Goal: Task Accomplishment & Management: Manage account settings

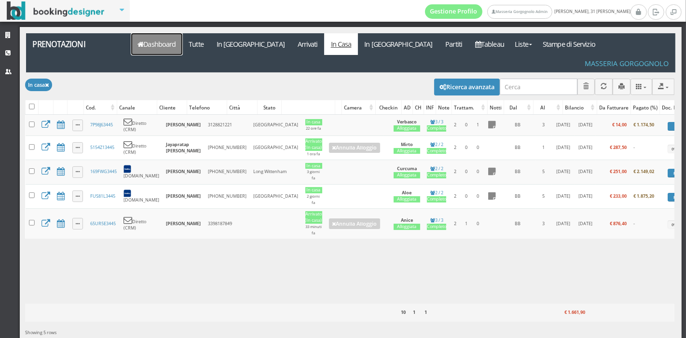
click at [165, 40] on link "Dashboard" at bounding box center [156, 44] width 51 height 22
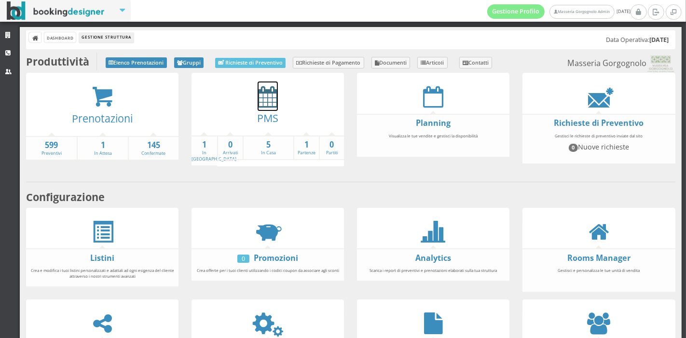
click at [271, 100] on icon at bounding box center [267, 97] width 20 height 22
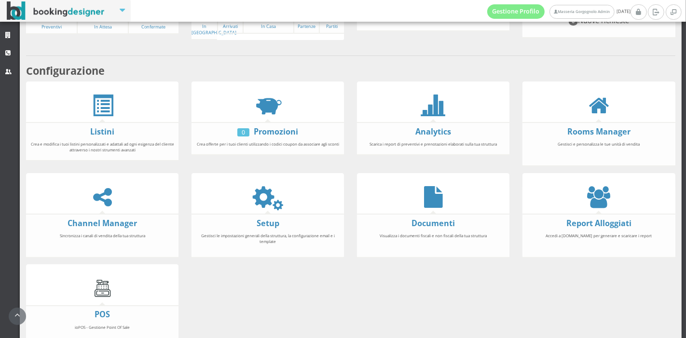
scroll to position [179, 0]
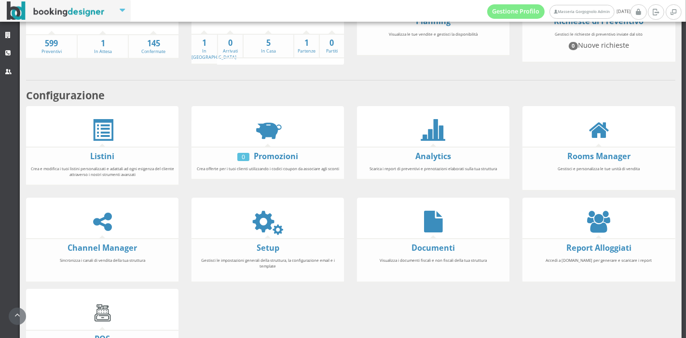
scroll to position [114, 0]
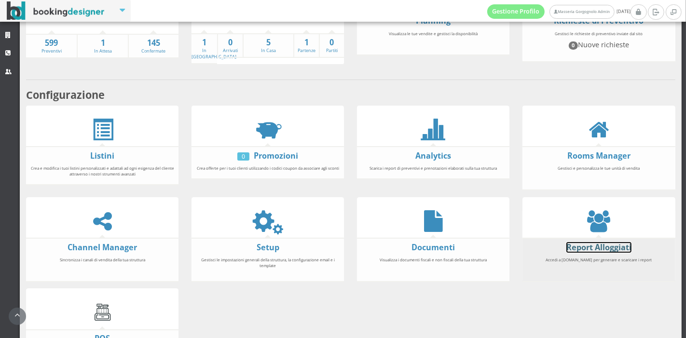
click at [584, 246] on link "Report Alloggiati" at bounding box center [598, 247] width 65 height 11
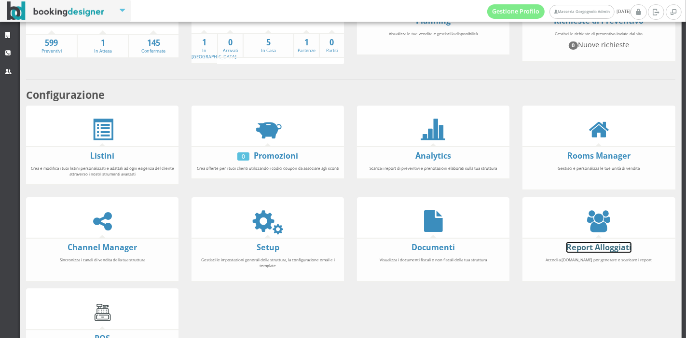
scroll to position [33, 0]
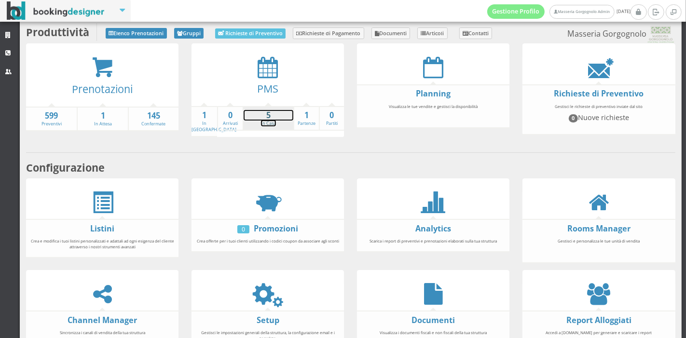
click at [257, 119] on strong "5" at bounding box center [268, 115] width 50 height 11
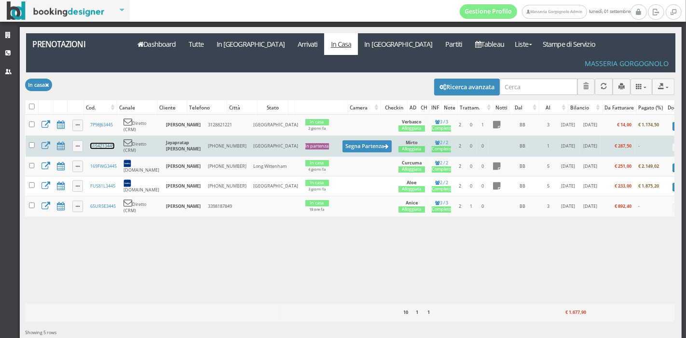
click at [107, 143] on link "5154Z13445" at bounding box center [102, 146] width 24 height 6
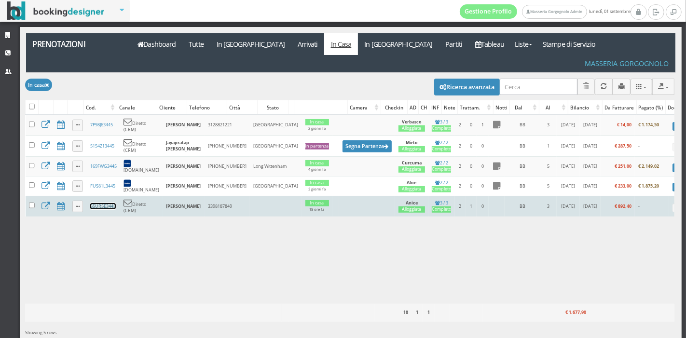
click at [103, 203] on link "65UR5E3445" at bounding box center [103, 206] width 26 height 6
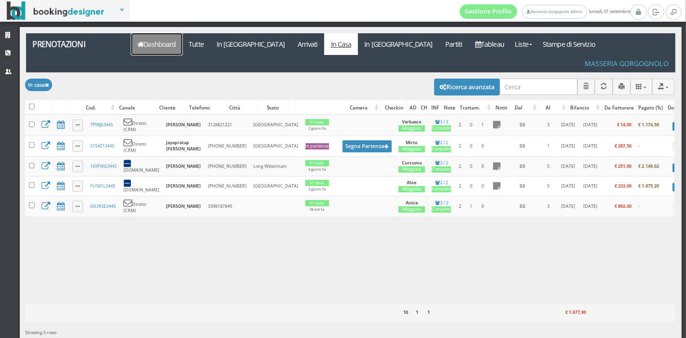
click at [180, 45] on link "Dashboard" at bounding box center [156, 44] width 51 height 22
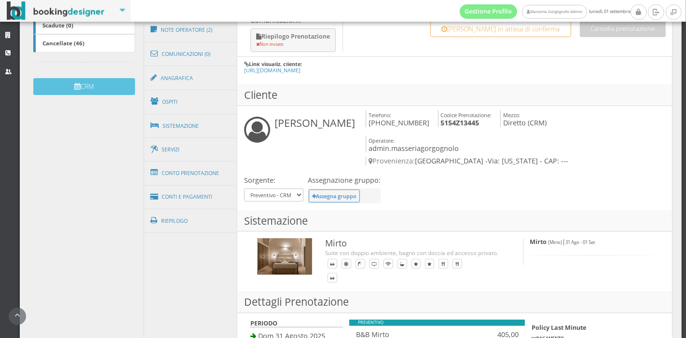
scroll to position [278, 0]
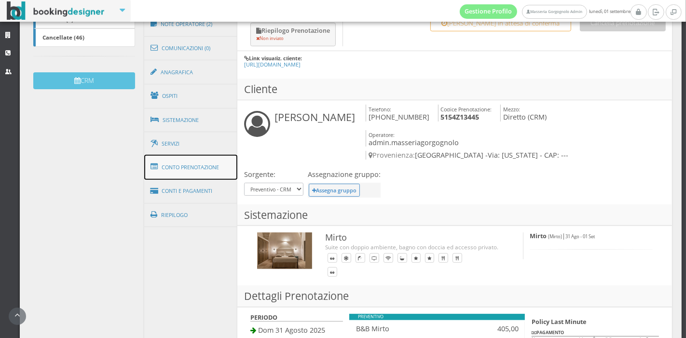
click at [200, 175] on link "Conto Prenotazione" at bounding box center [191, 167] width 94 height 25
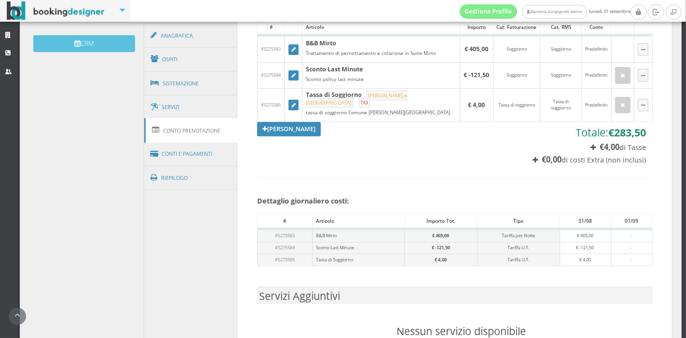
scroll to position [324, 0]
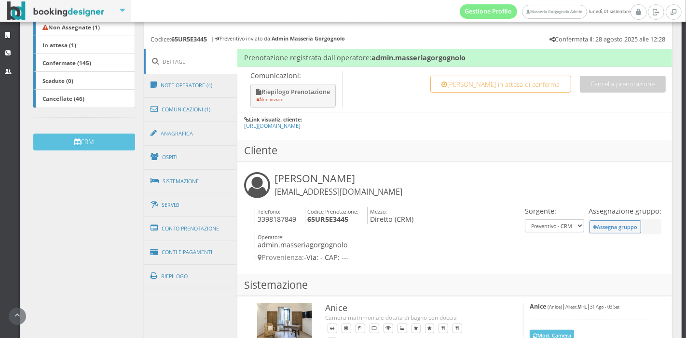
scroll to position [213, 0]
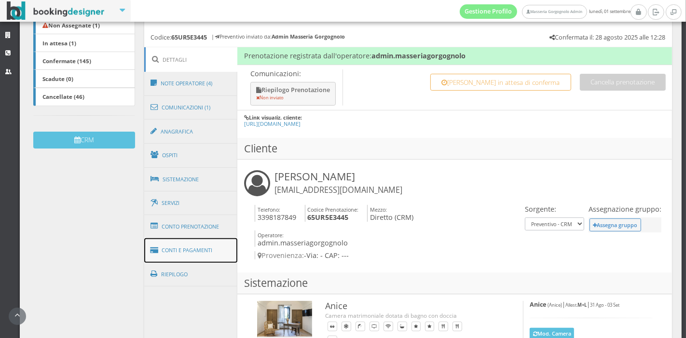
click at [197, 250] on link "Conti e Pagamenti" at bounding box center [191, 250] width 94 height 25
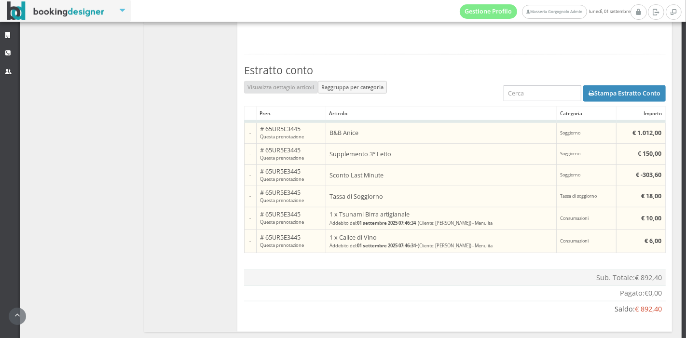
scroll to position [504, 0]
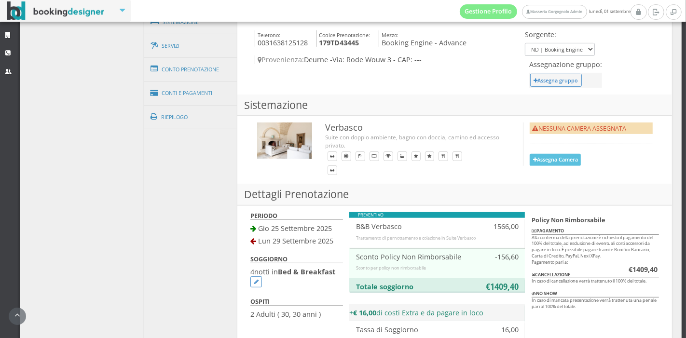
scroll to position [573, 0]
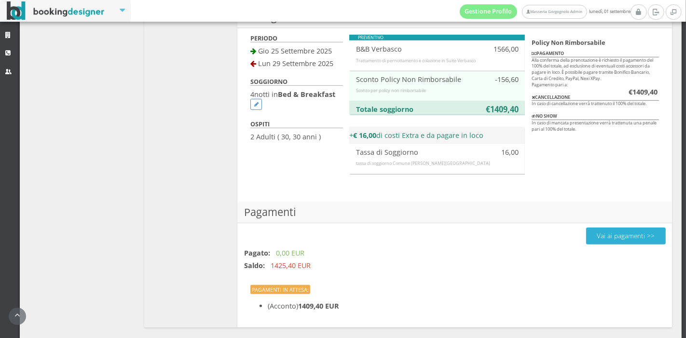
click at [594, 228] on button "Vai ai pagamenti >>" at bounding box center [626, 236] width 80 height 17
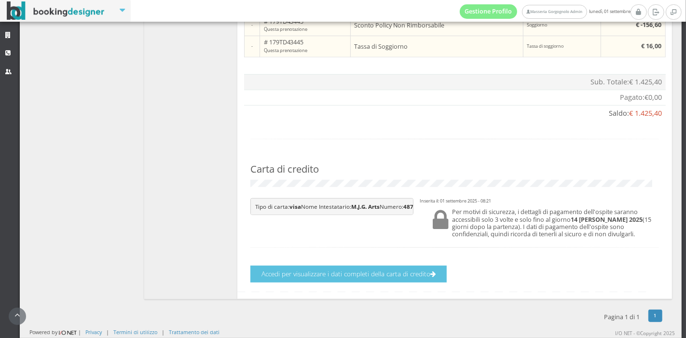
scroll to position [660, 0]
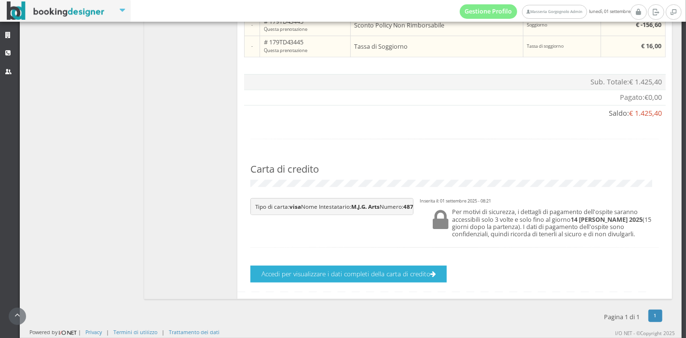
click at [419, 279] on button "Accedi per visualizzare i dati completi della carta di credito" at bounding box center [348, 274] width 196 height 17
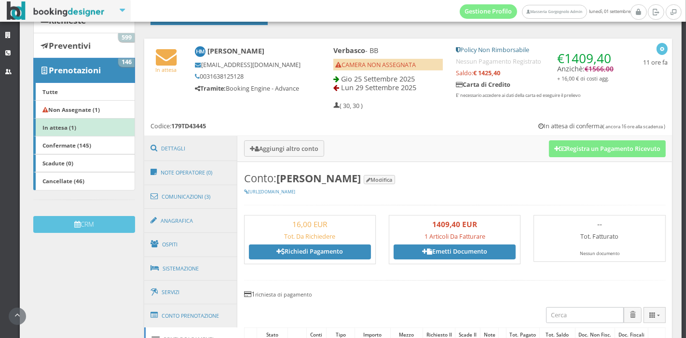
scroll to position [107, 0]
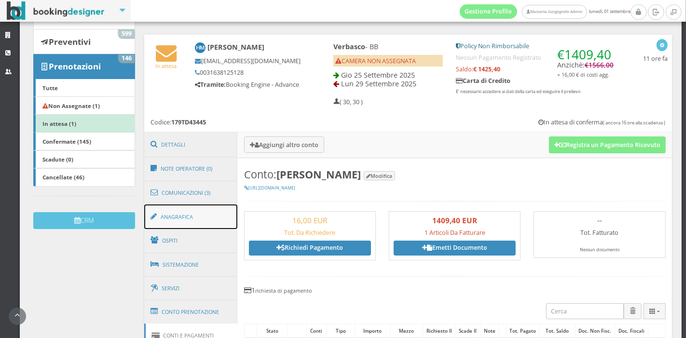
click at [196, 215] on link "Anagrafica" at bounding box center [191, 216] width 94 height 25
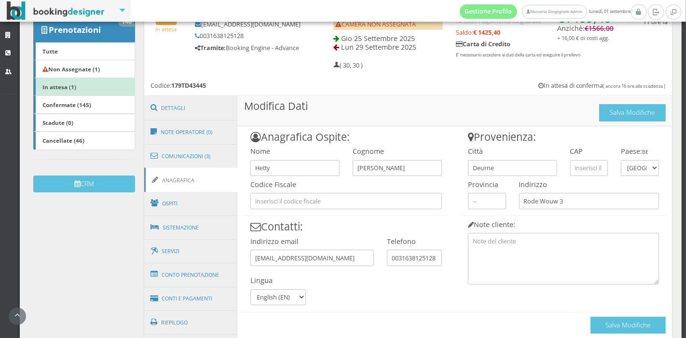
scroll to position [147, 0]
click at [257, 257] on input "hrttymaarten@kpnmail.nl" at bounding box center [311, 258] width 123 height 16
type input "hettymaarten@kpnmail.nl"
click at [590, 320] on button "Salva Modifiche" at bounding box center [627, 325] width 75 height 17
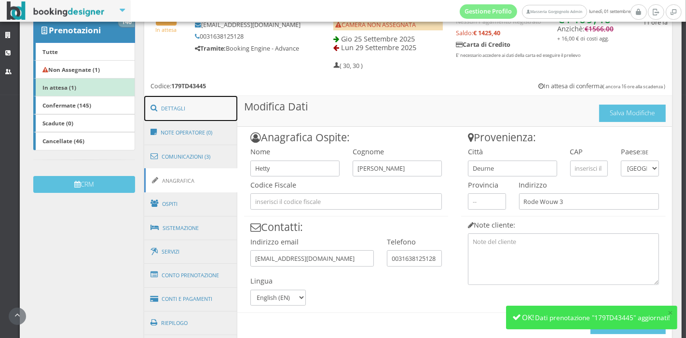
click at [212, 109] on link "Dettagli" at bounding box center [191, 108] width 94 height 25
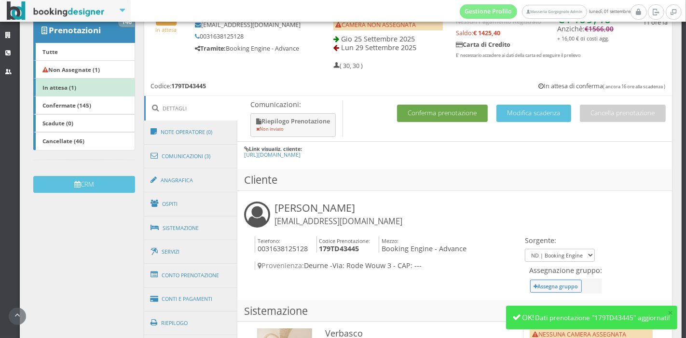
click at [411, 110] on button "Conferma prenotazione" at bounding box center [442, 113] width 91 height 17
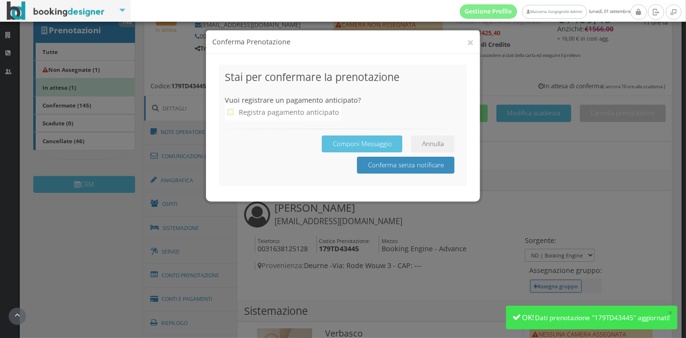
click at [300, 115] on div "Registra pagamento anticipato" at bounding box center [289, 113] width 100 height 12
checkbox input "true"
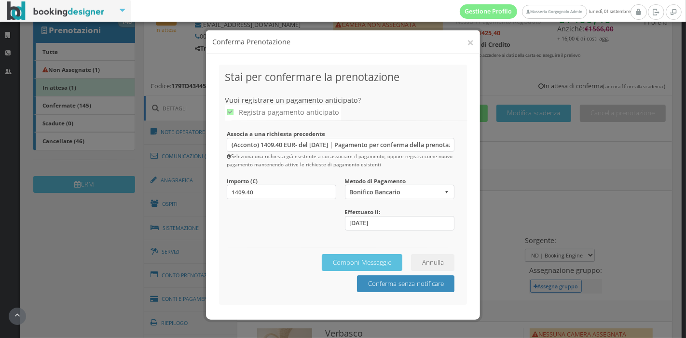
click at [394, 184] on label "Metodo di Pagamento" at bounding box center [375, 181] width 61 height 8
click at [394, 187] on select "Bonifico Bancario Carta di Credito Pay By Link Contanti Assegno Bancario Assegn…" at bounding box center [400, 192] width 110 height 14
select select
click at [345, 185] on select "Bonifico Bancario Carta di Credito Pay By Link Contanti Assegno Bancario Assegn…" at bounding box center [400, 192] width 110 height 14
click at [375, 262] on button "Componi Messaggio" at bounding box center [362, 262] width 81 height 17
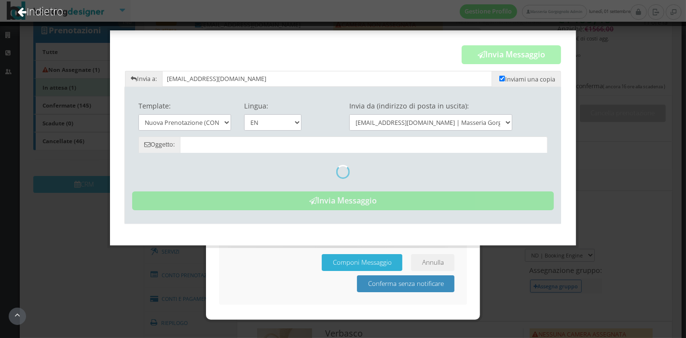
type input "Reservation Confirmed - Masseria Gorgognolo"
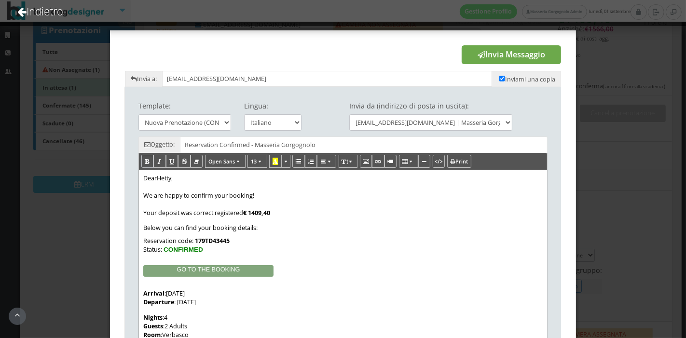
click at [487, 57] on button "Invia Messaggio" at bounding box center [510, 54] width 99 height 19
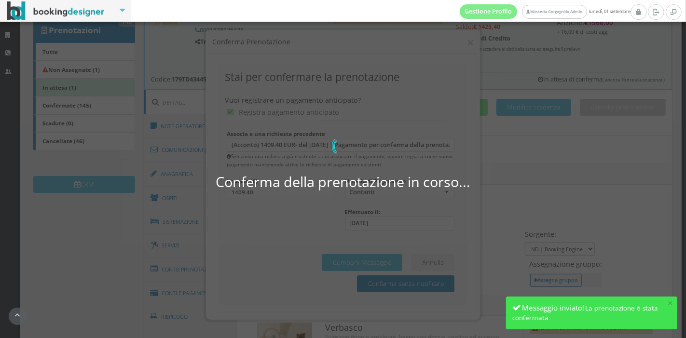
scroll to position [0, 0]
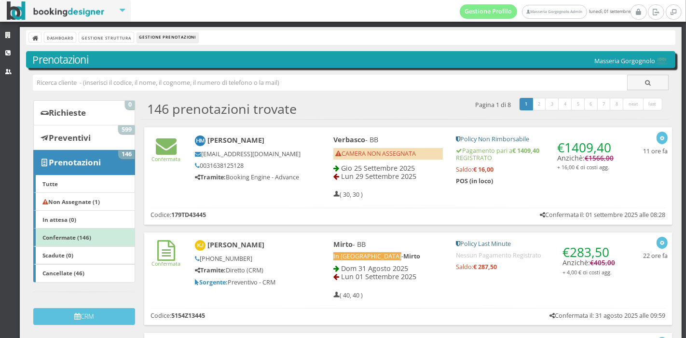
scroll to position [6, 0]
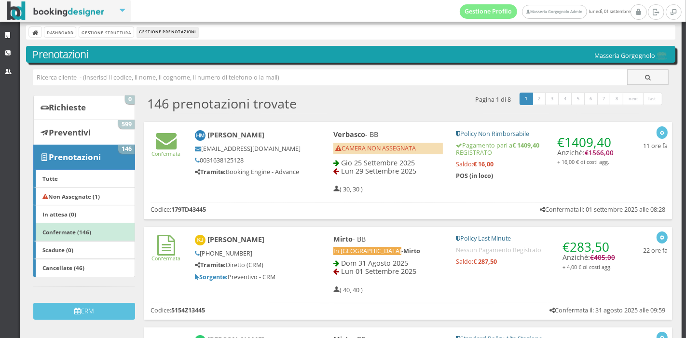
click at [518, 185] on div "€ 1409,40 Anzichè: € 1566,00 + 16,00 € di costi agg. Policy Non Rimborsabile Pa…" at bounding box center [535, 158] width 172 height 65
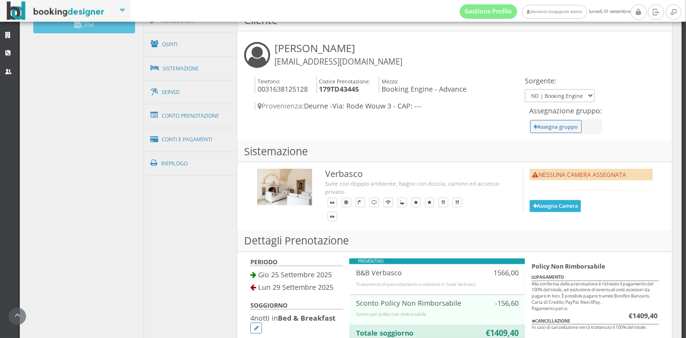
scroll to position [327, 0]
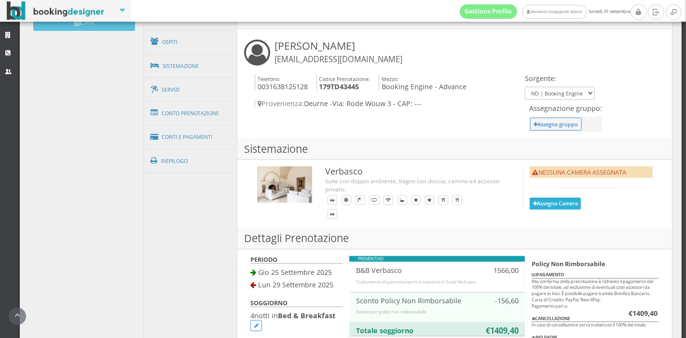
click at [540, 198] on button "Assegna Camera" at bounding box center [554, 204] width 51 height 12
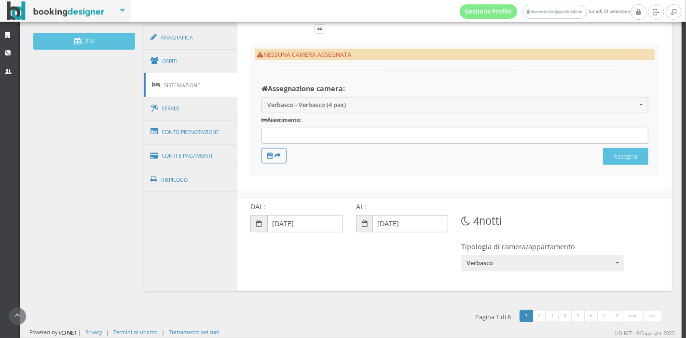
scroll to position [305, 0]
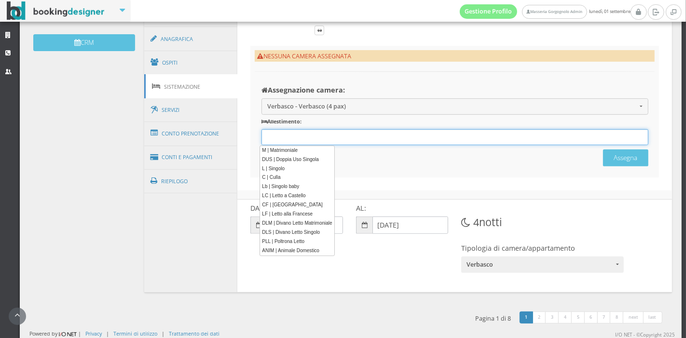
click at [361, 134] on div "12 results are available, use up and down arrow keys to navigate." at bounding box center [454, 137] width 387 height 16
click at [316, 147] on link "M | Matrimoniale" at bounding box center [296, 151] width 74 height 10
type input "M"
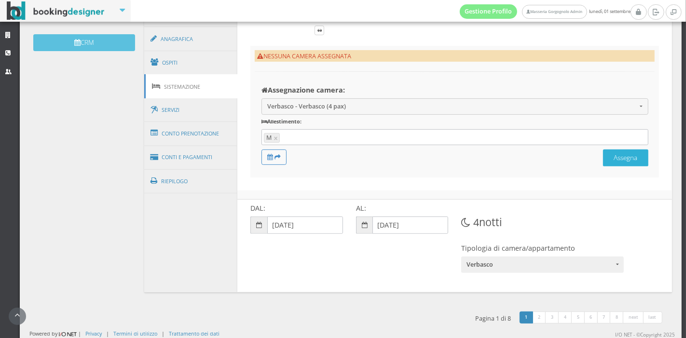
click at [603, 166] on button "Assegna" at bounding box center [625, 157] width 45 height 17
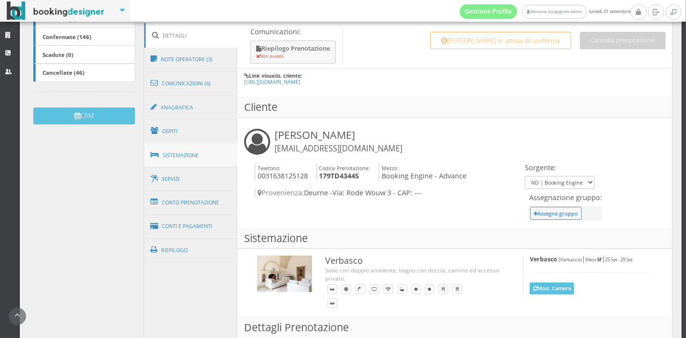
scroll to position [228, 0]
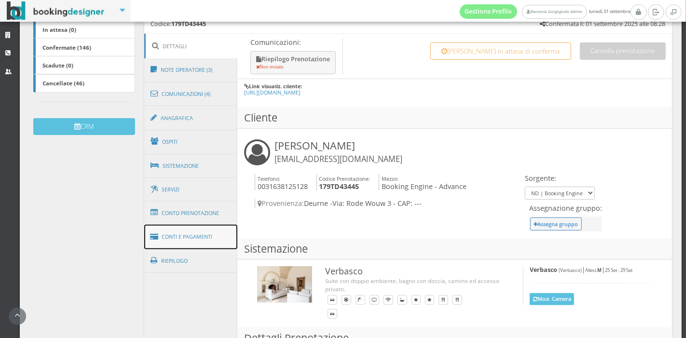
click at [196, 234] on link "Conti e Pagamenti" at bounding box center [191, 237] width 94 height 25
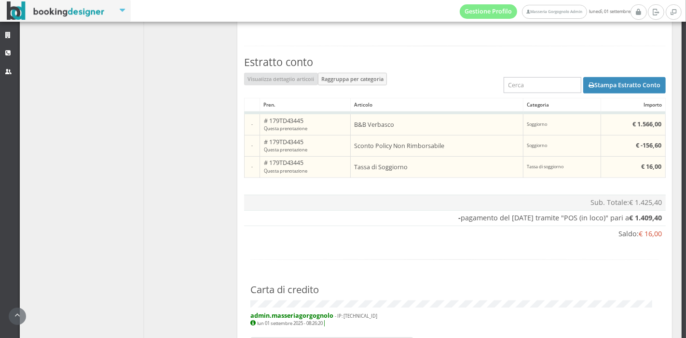
scroll to position [522, 0]
click at [635, 94] on button "Stampa Estratto Conto" at bounding box center [624, 85] width 82 height 16
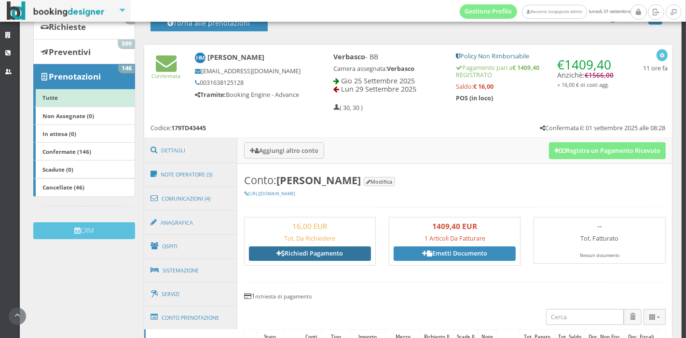
scroll to position [0, 0]
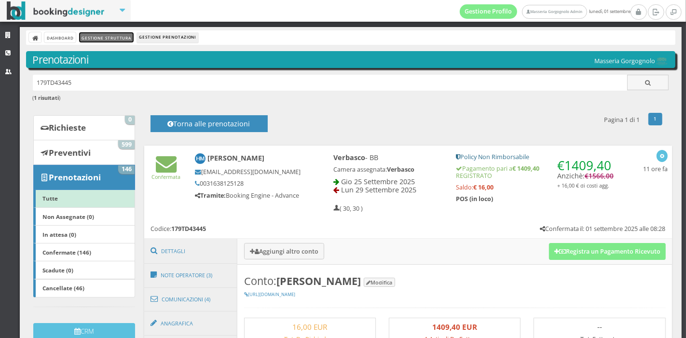
click at [92, 36] on link "Gestione Struttura" at bounding box center [106, 37] width 54 height 10
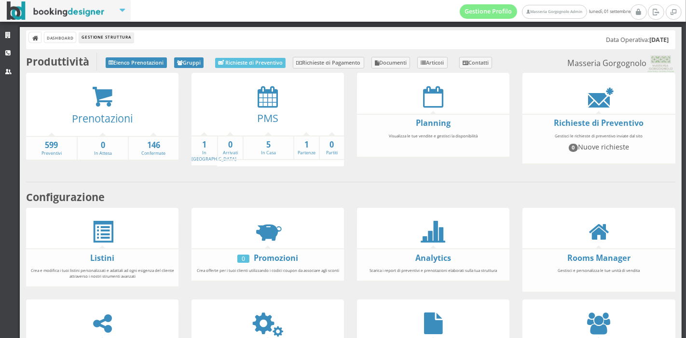
click at [267, 152] on link "5 In Casa" at bounding box center [268, 147] width 50 height 17
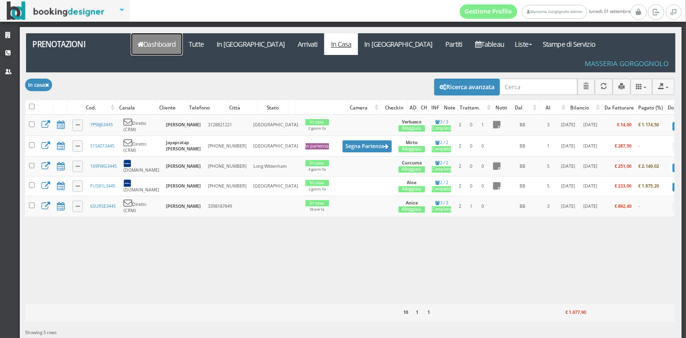
click at [174, 45] on link "Dashboard" at bounding box center [156, 44] width 51 height 22
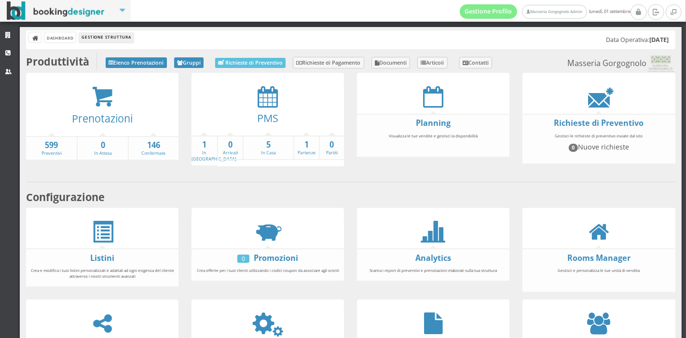
click at [267, 108] on div "PMS" at bounding box center [267, 121] width 152 height 27
click at [266, 97] on icon at bounding box center [267, 97] width 20 height 22
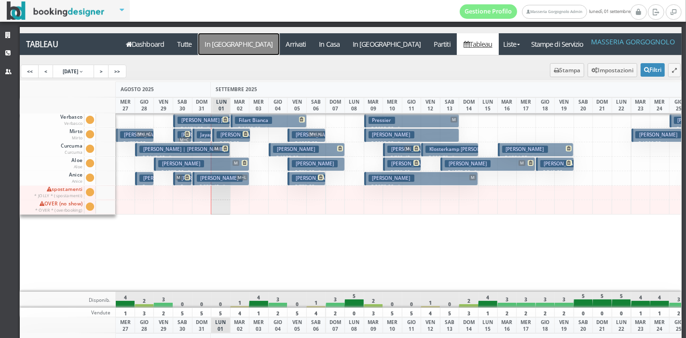
click at [212, 54] on a=pms-arrival-reservations"] "In [GEOGRAPHIC_DATA]" at bounding box center [238, 44] width 81 height 22
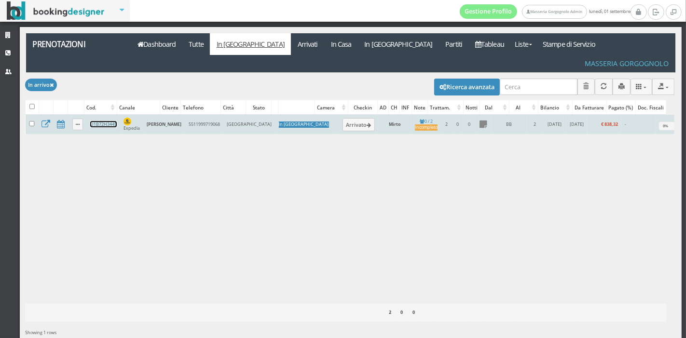
click at [99, 121] on link "U1B72H3445" at bounding box center [103, 124] width 27 height 6
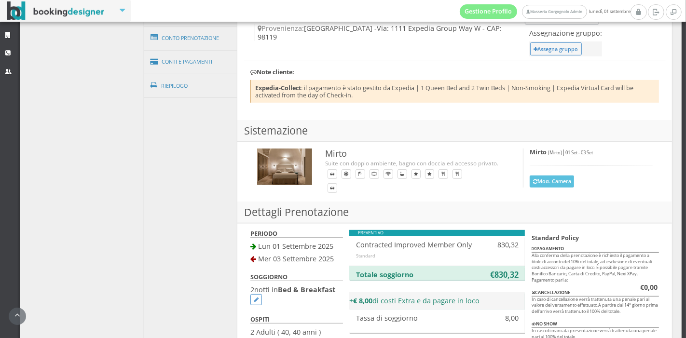
scroll to position [583, 0]
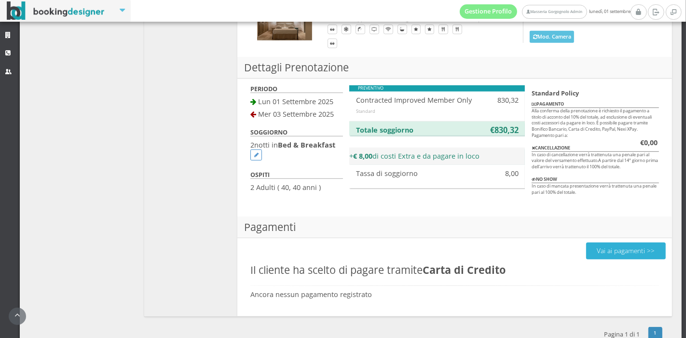
click at [607, 242] on button "Vai ai pagamenti >>" at bounding box center [626, 250] width 80 height 17
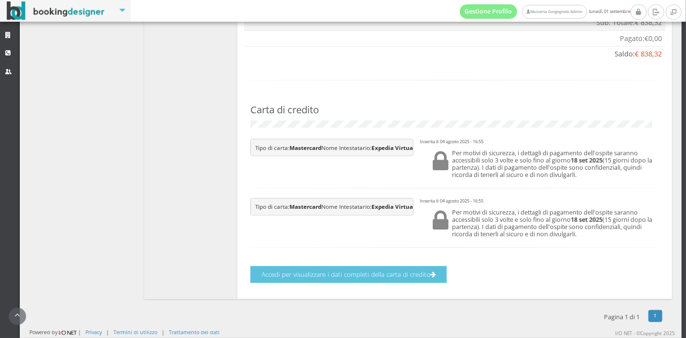
scroll to position [689, 0]
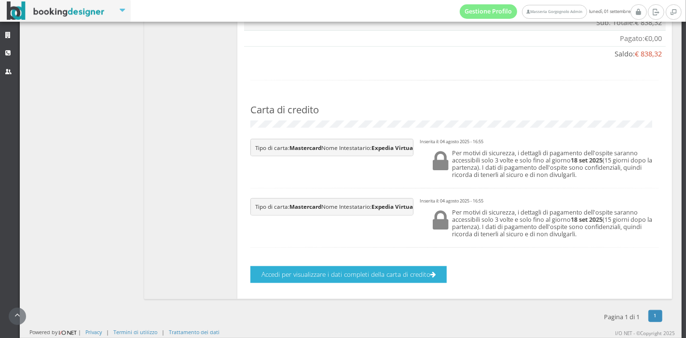
click at [426, 268] on button "Accedi per visualizzare i dati completi della carta di credito" at bounding box center [348, 274] width 196 height 17
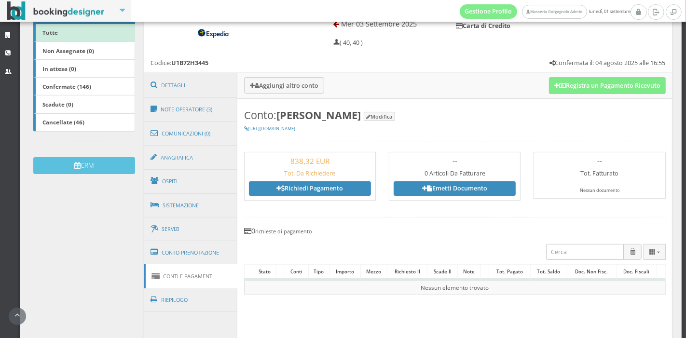
scroll to position [184, 0]
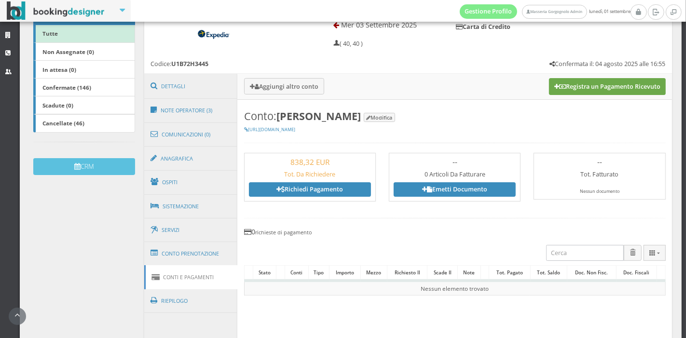
click at [580, 92] on button "Registra un Pagamento Ricevuto" at bounding box center [607, 86] width 117 height 16
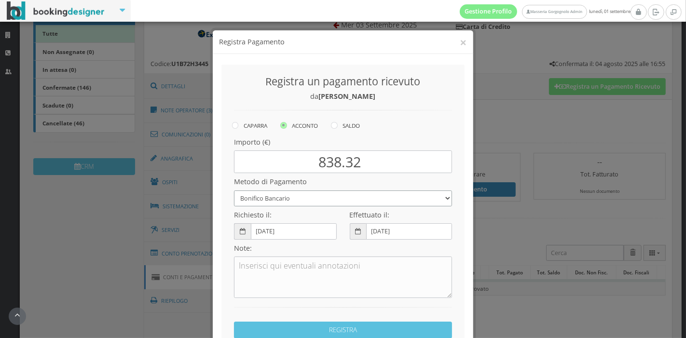
click at [390, 192] on select "Bonifico Bancario Carta di Credito Pay By Link Contanti Assegno Bancario Assegn…" at bounding box center [343, 198] width 218 height 16
select select
click at [234, 190] on select "Bonifico Bancario Carta di Credito Pay By Link Contanti Assegno Bancario Assegn…" at bounding box center [343, 198] width 218 height 16
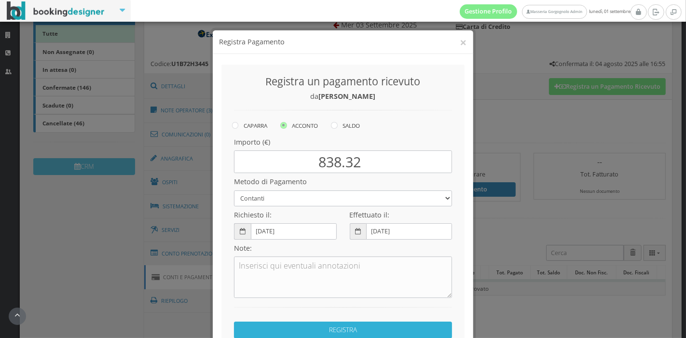
click at [372, 322] on button "REGISTRA" at bounding box center [343, 330] width 218 height 17
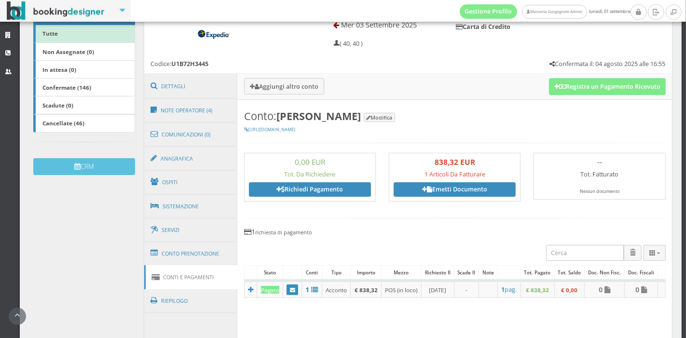
scroll to position [0, 0]
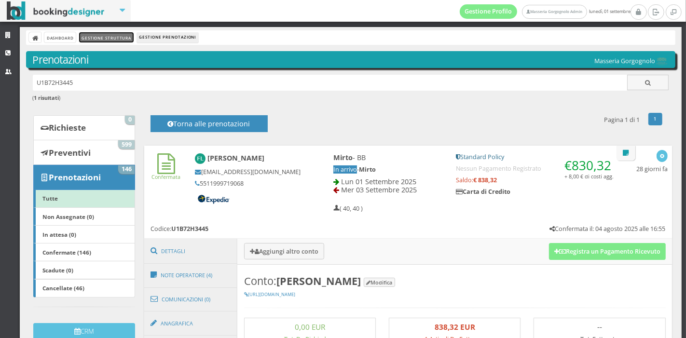
click at [124, 38] on link "Gestione Struttura" at bounding box center [106, 37] width 54 height 10
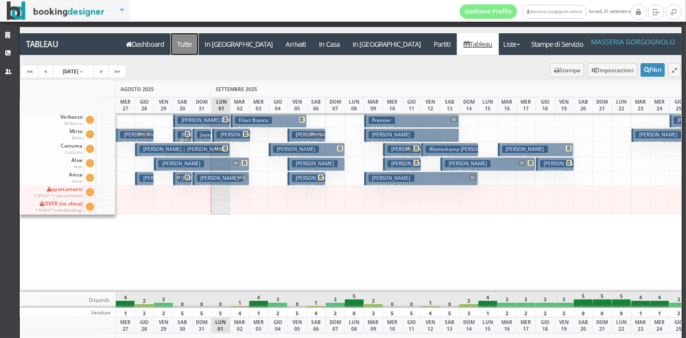
click at [181, 42] on a=pms-all"] "Tutte" at bounding box center [185, 44] width 28 height 22
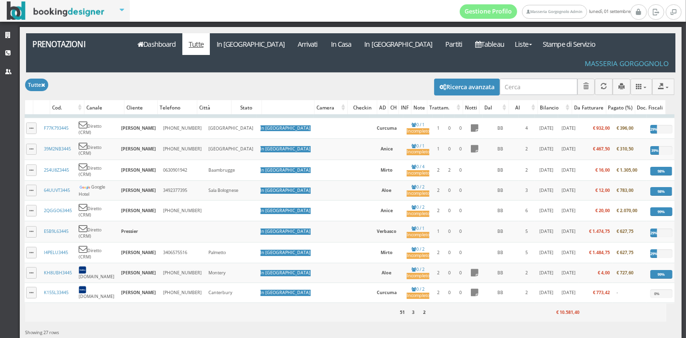
scroll to position [0, 51]
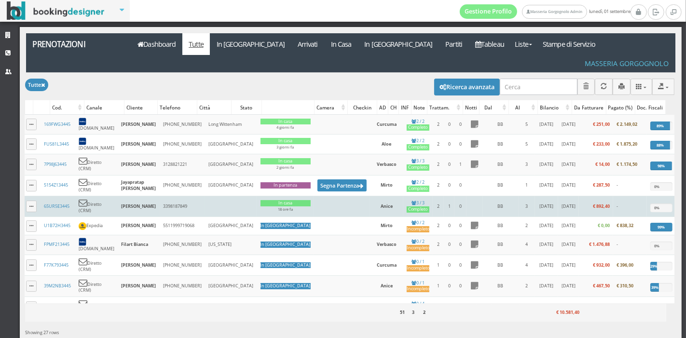
click at [579, 196] on td "€ 892,40" at bounding box center [596, 206] width 34 height 21
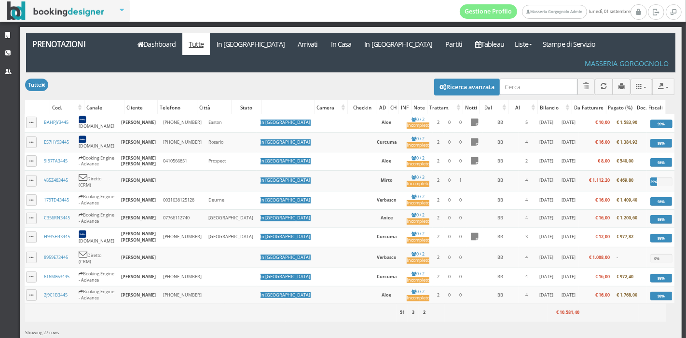
scroll to position [438, 51]
